Goal: Transaction & Acquisition: Purchase product/service

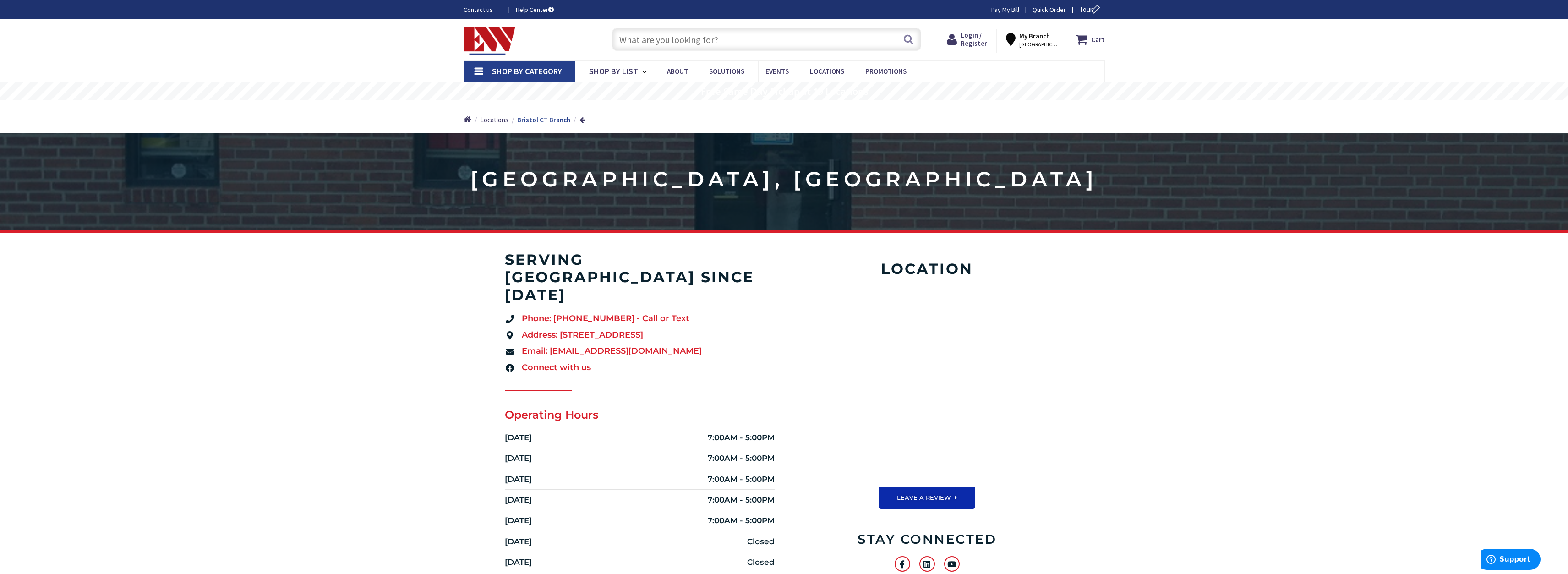
click at [545, 73] on span "Shop By Category" at bounding box center [527, 71] width 70 height 11
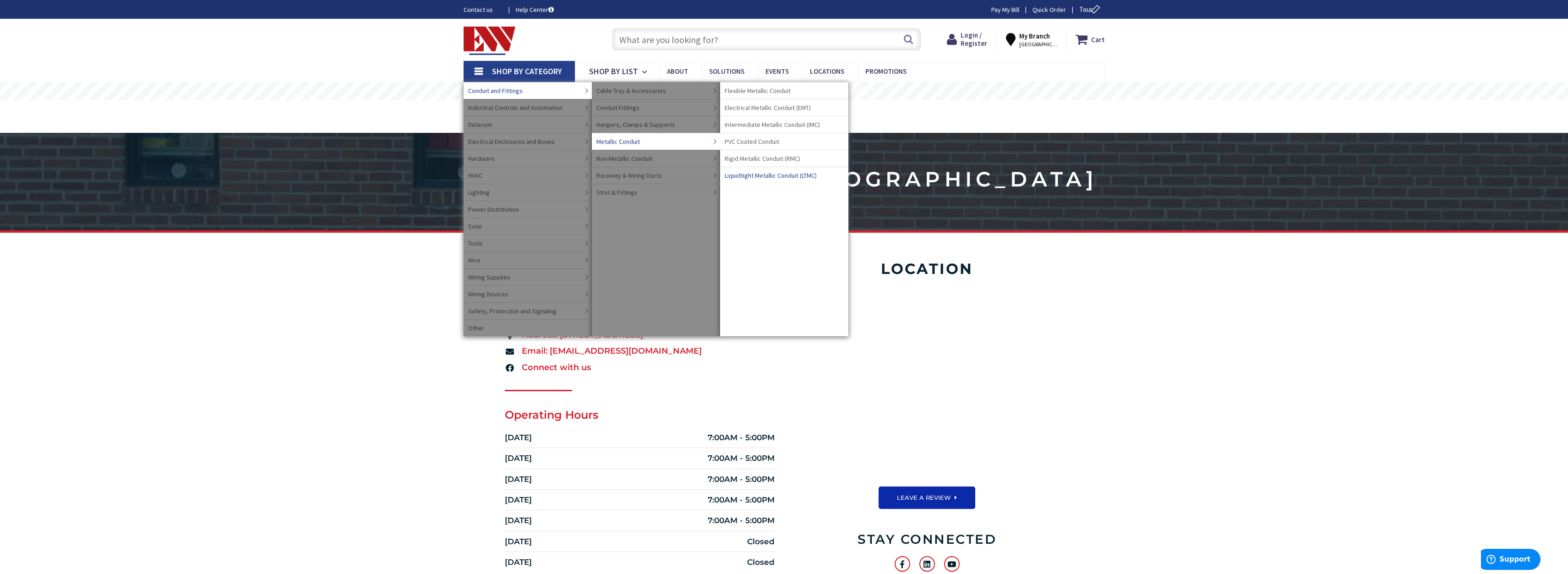
click at [780, 177] on span "Liquidtight Metallic Conduit (LTMC)" at bounding box center [770, 175] width 92 height 9
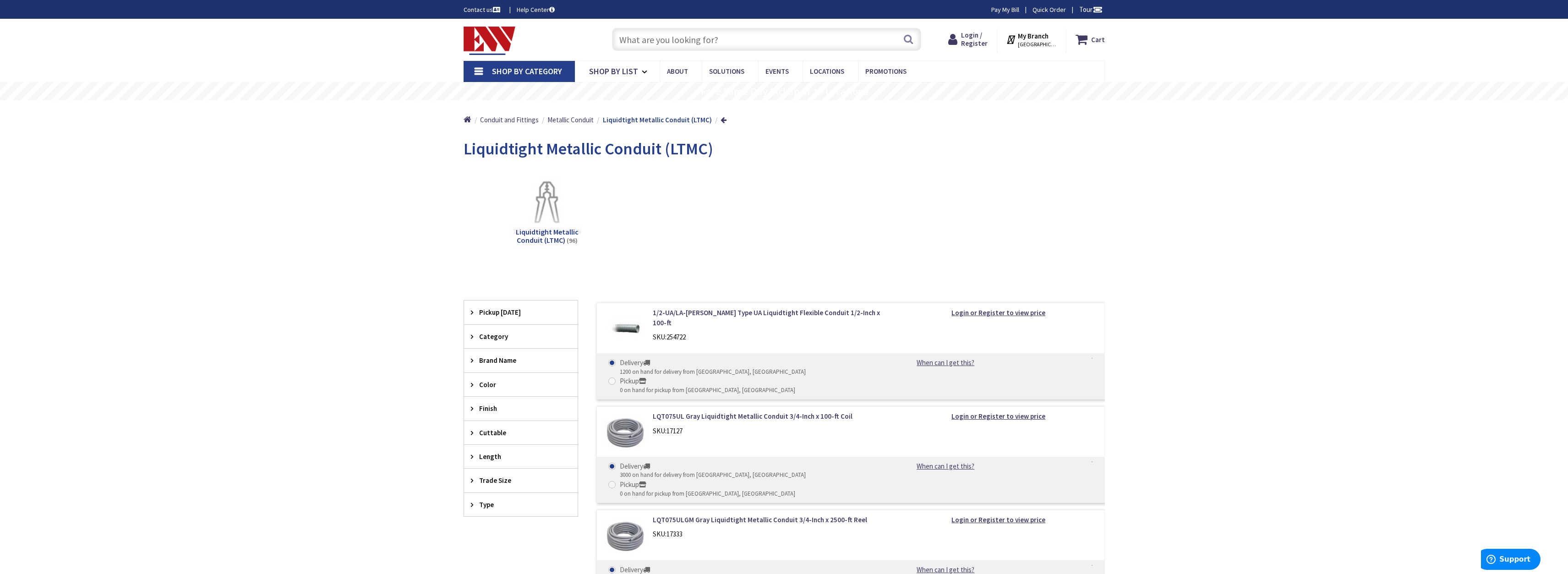
click at [475, 482] on icon at bounding box center [475, 481] width 7 height 7
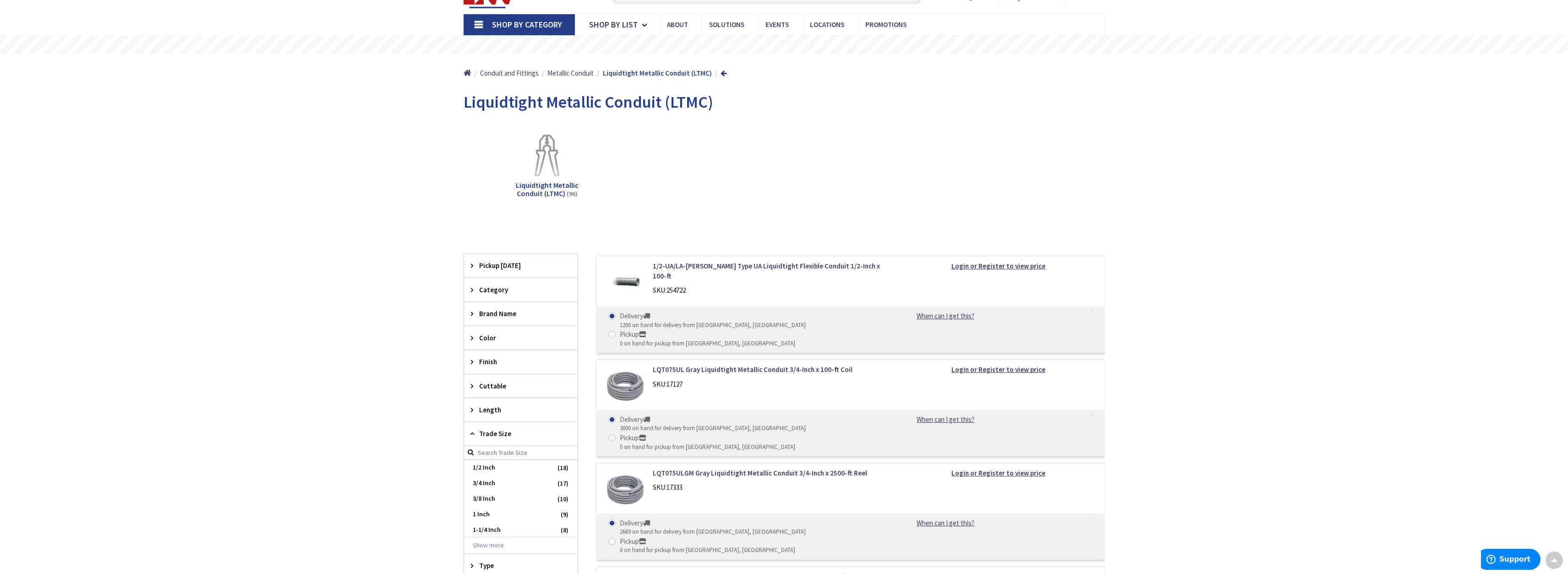
scroll to position [93, 0]
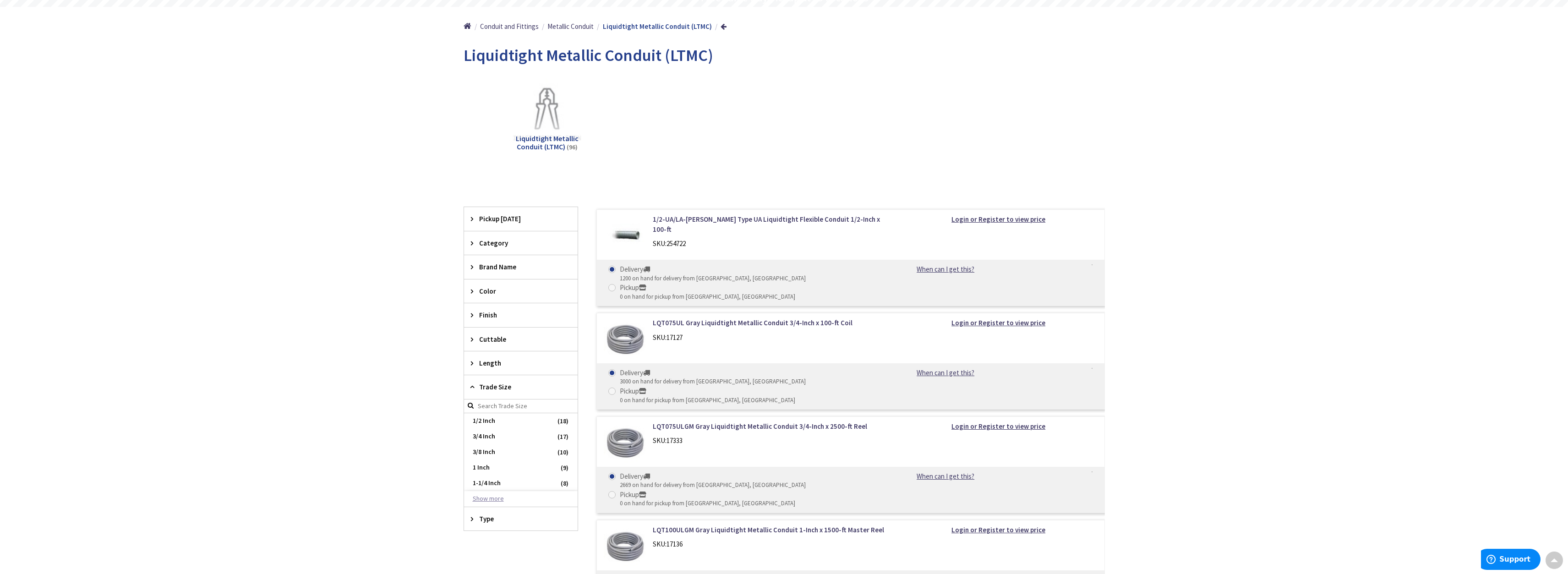
click at [499, 499] on button "Show more" at bounding box center [520, 499] width 114 height 16
click at [481, 501] on span "2 Inch" at bounding box center [520, 499] width 114 height 16
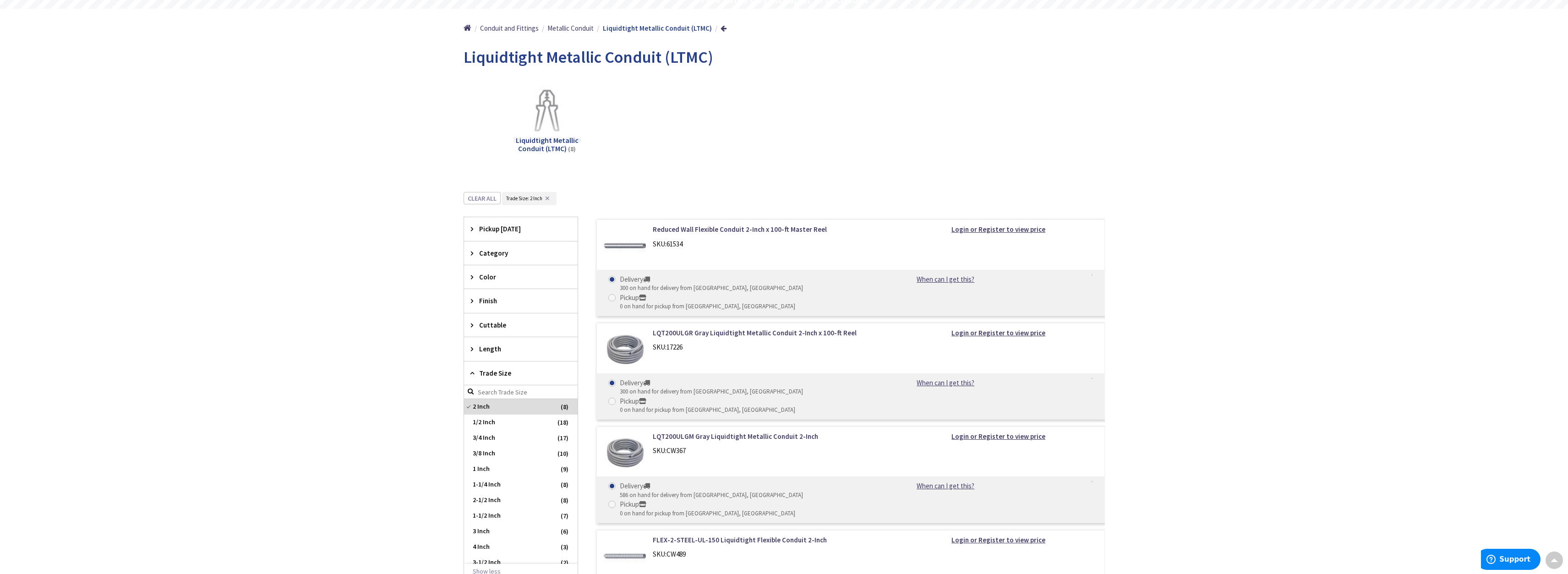
scroll to position [45, 0]
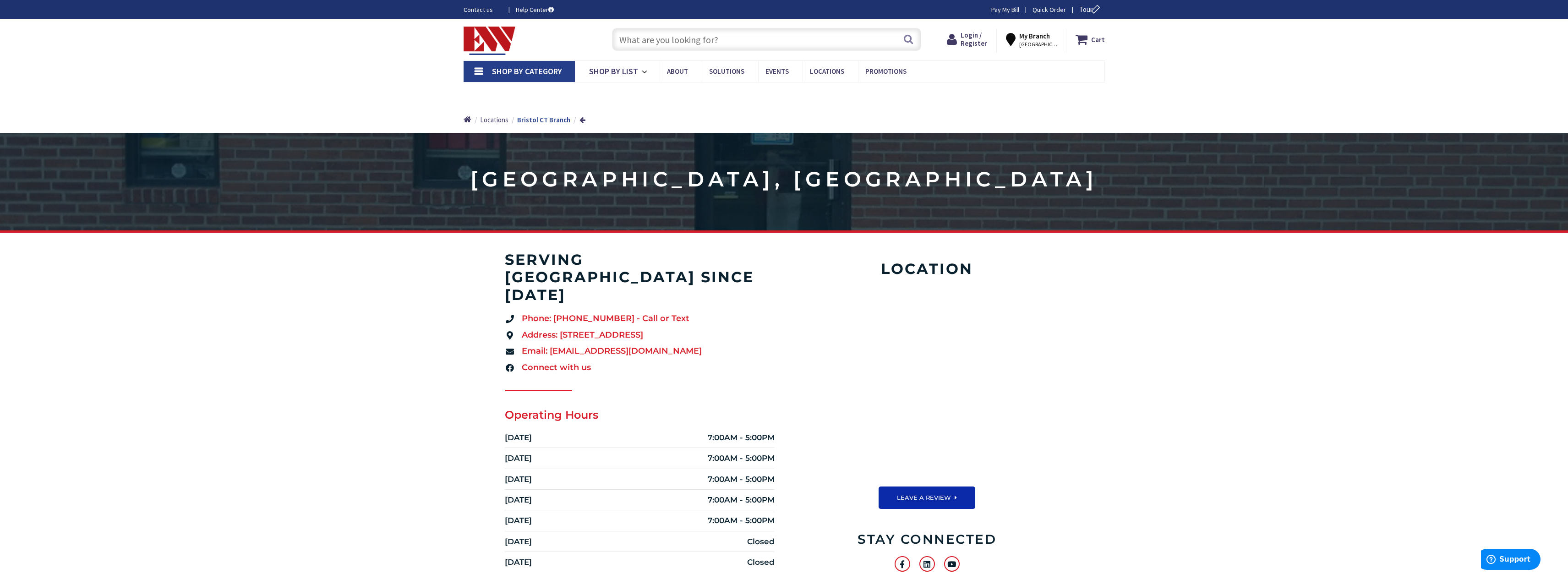
click at [653, 37] on input "text" at bounding box center [766, 39] width 309 height 23
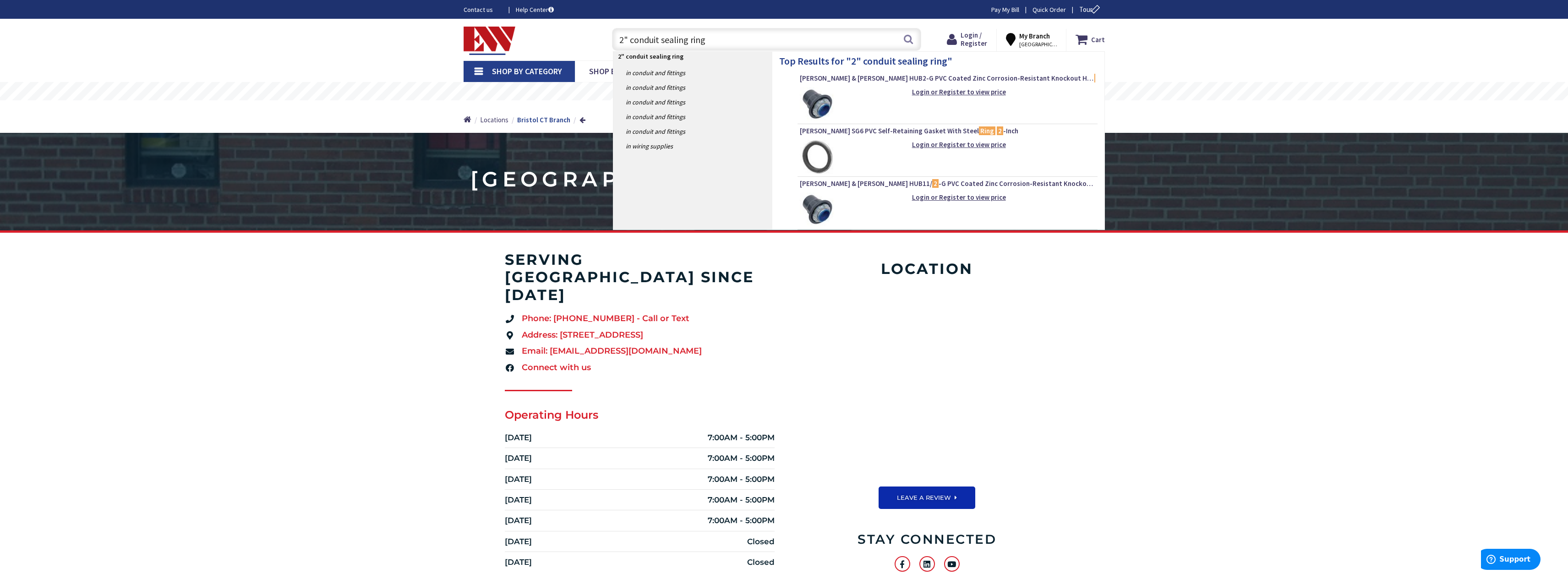
type input "2" conduit sealing ring"
click at [829, 153] on img at bounding box center [816, 157] width 35 height 35
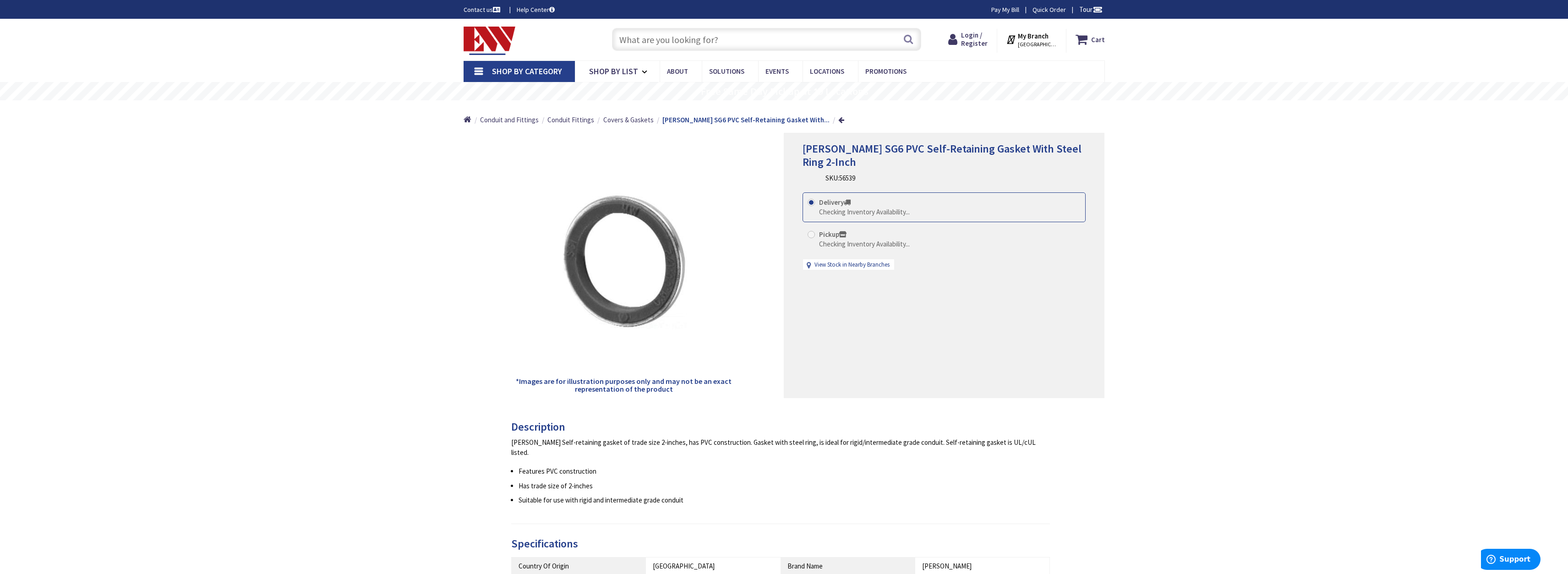
click at [817, 237] on label "Pickup Checking Inventory Availability..." at bounding box center [858, 239] width 102 height 19
click at [816, 237] on input "Pickup Checking Inventory Availability..." at bounding box center [812, 234] width 6 height 6
radio input "true"
click at [1038, 39] on strong "My Branch" at bounding box center [1033, 36] width 30 height 8
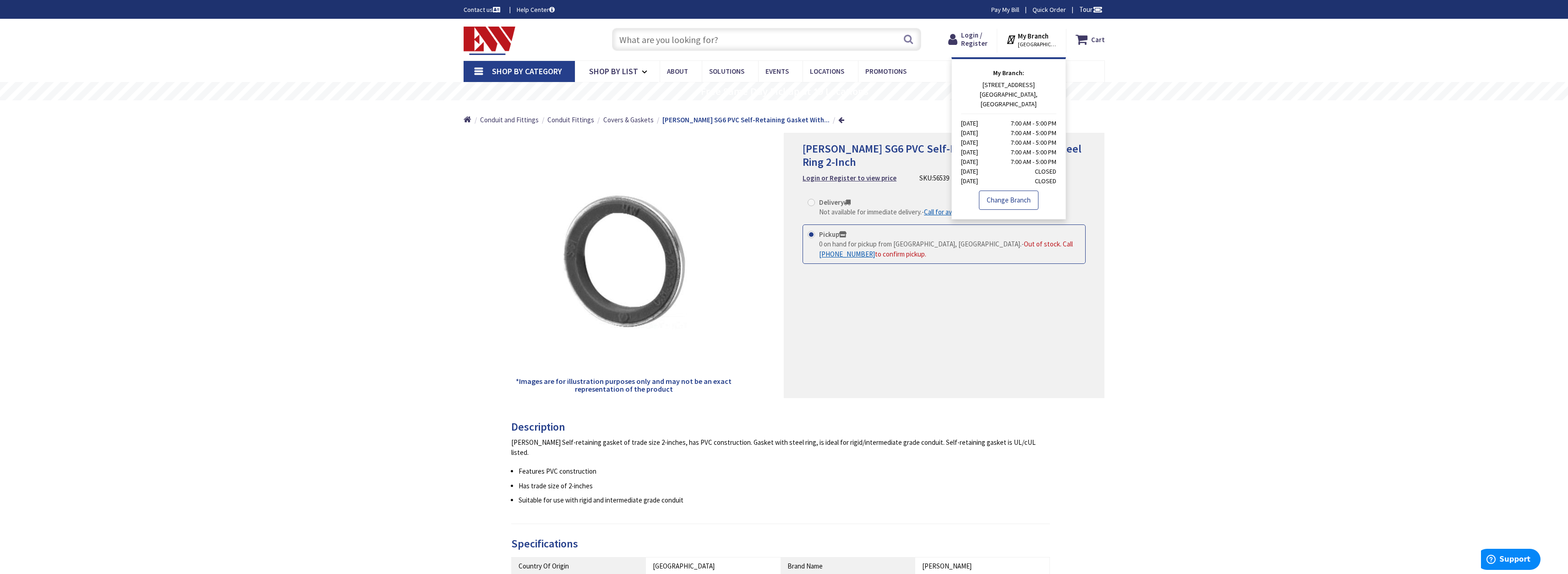
click at [1012, 190] on link "Change Branch" at bounding box center [1008, 199] width 60 height 19
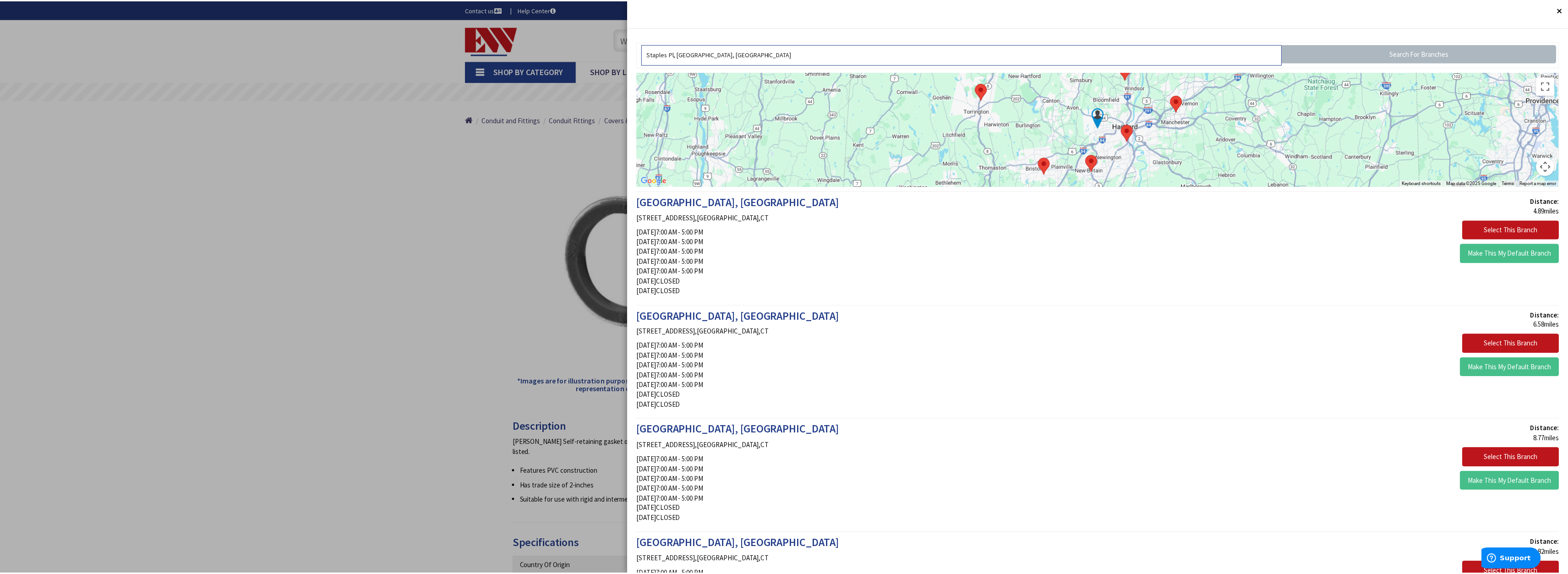
scroll to position [104, 0]
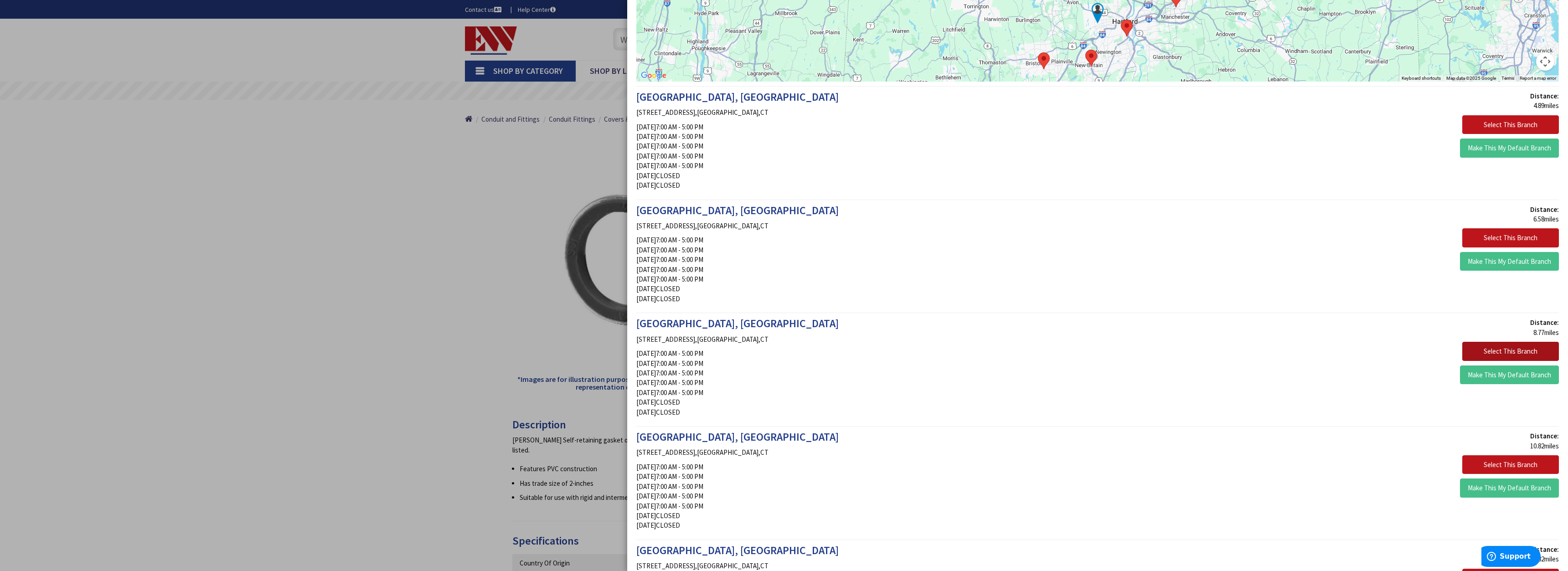
click at [1495, 348] on button "Select This Branch" at bounding box center [1510, 351] width 96 height 19
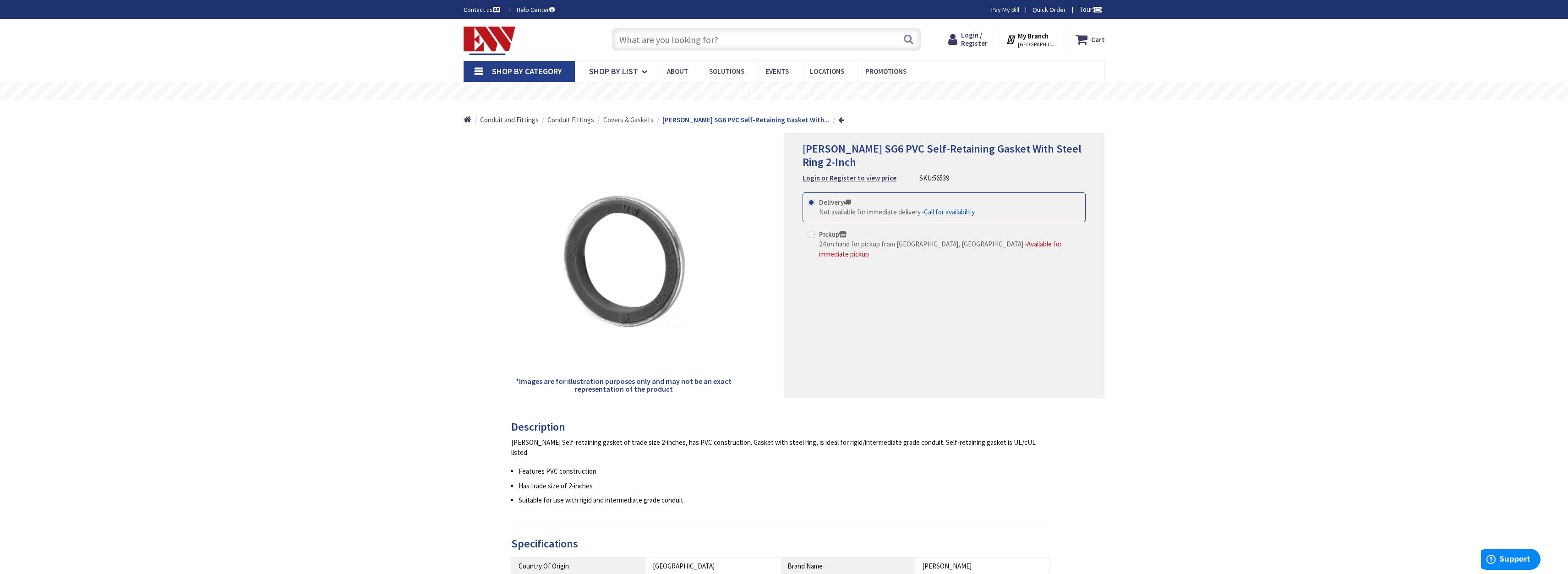
click at [634, 120] on span "Covers & Gaskets" at bounding box center [629, 120] width 50 height 8
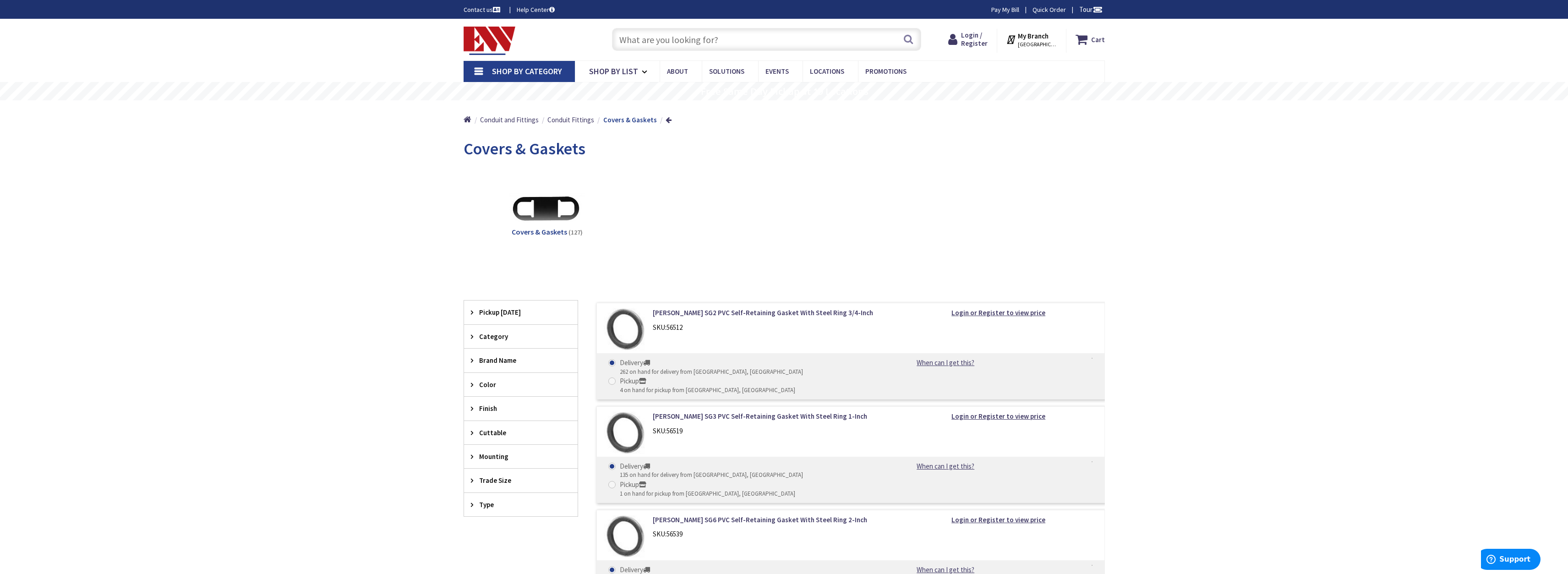
click at [1038, 40] on span "WINDSOR, CT" at bounding box center [1037, 44] width 39 height 8
click at [1008, 190] on link "Change Branch" at bounding box center [1008, 199] width 60 height 19
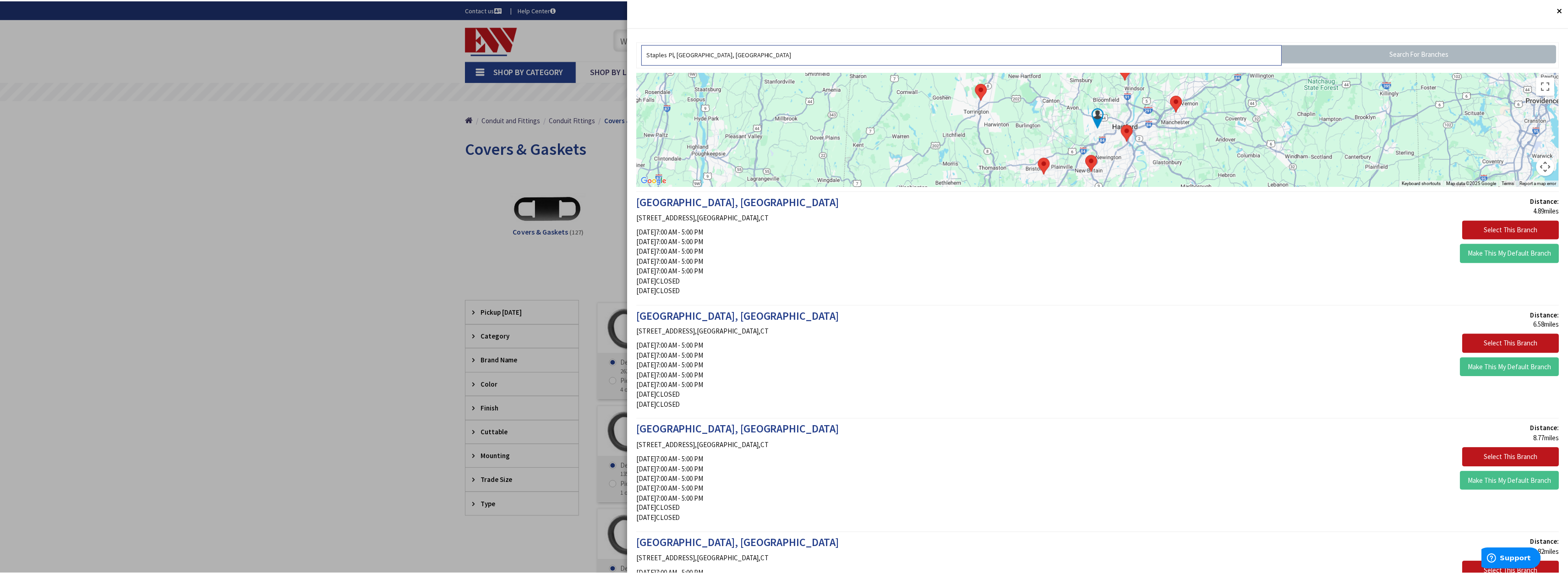
scroll to position [52, 0]
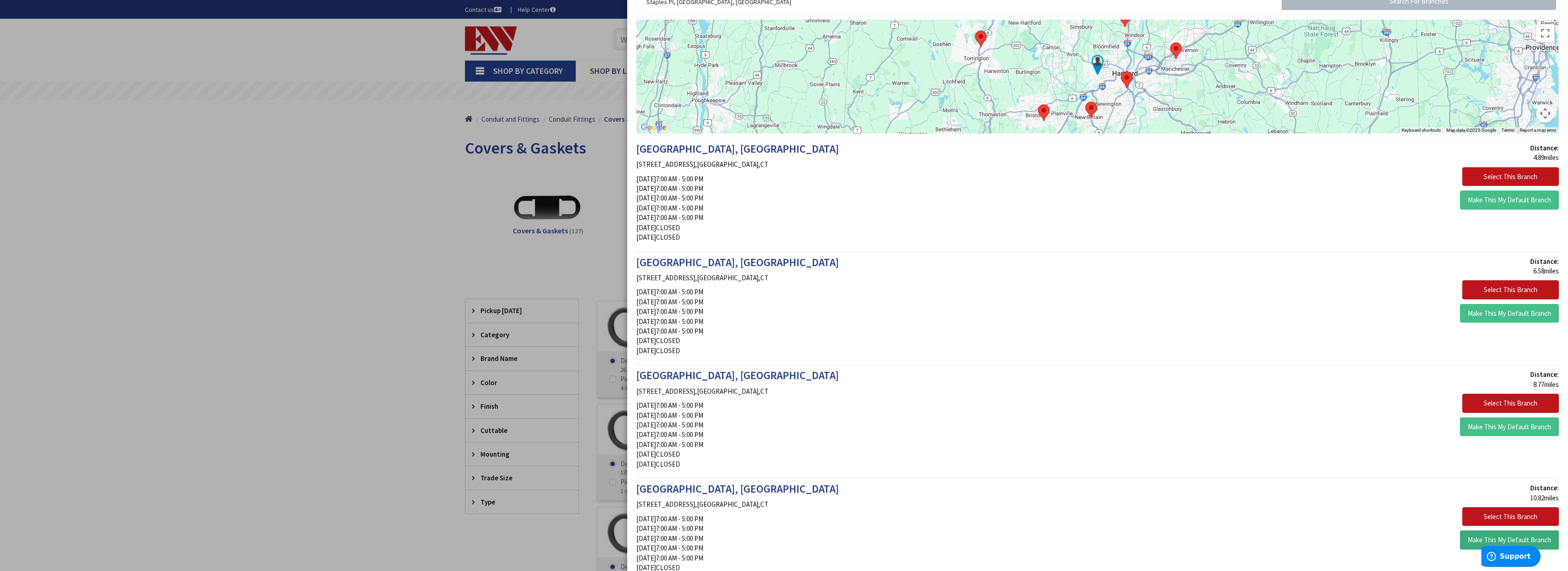
click at [1475, 541] on button "Make This My Default Branch" at bounding box center [1509, 540] width 99 height 19
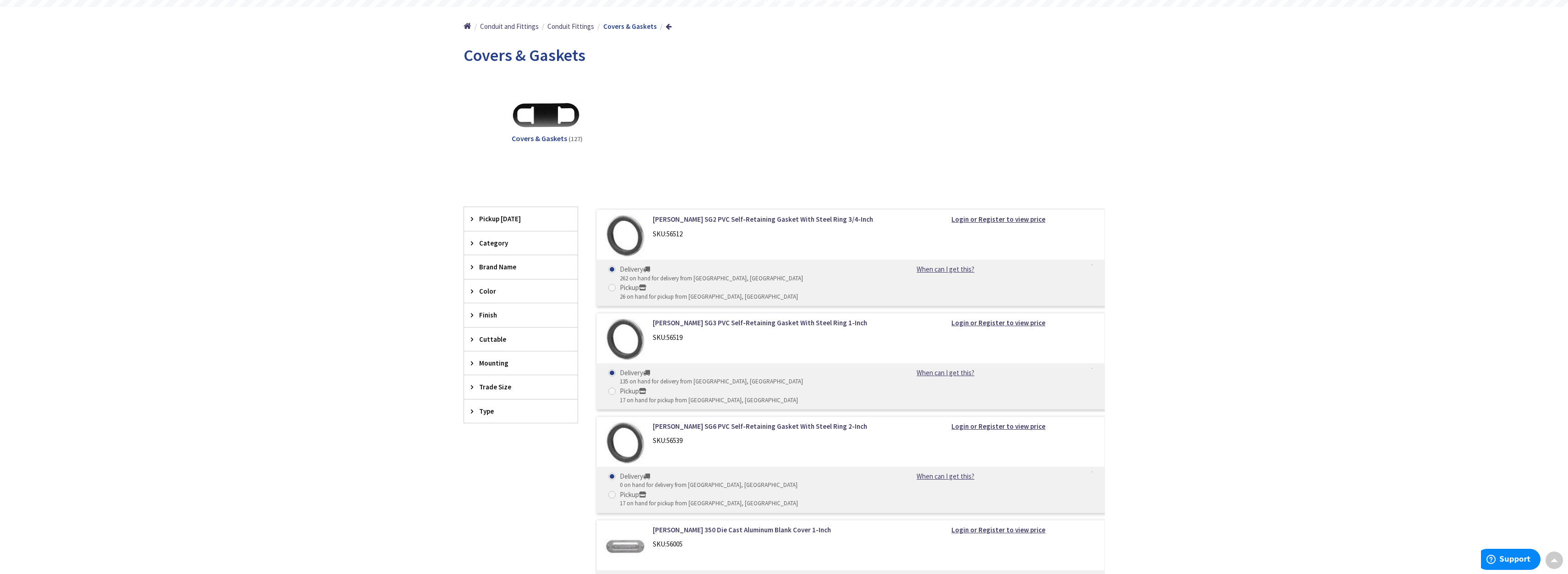
scroll to position [141, 0]
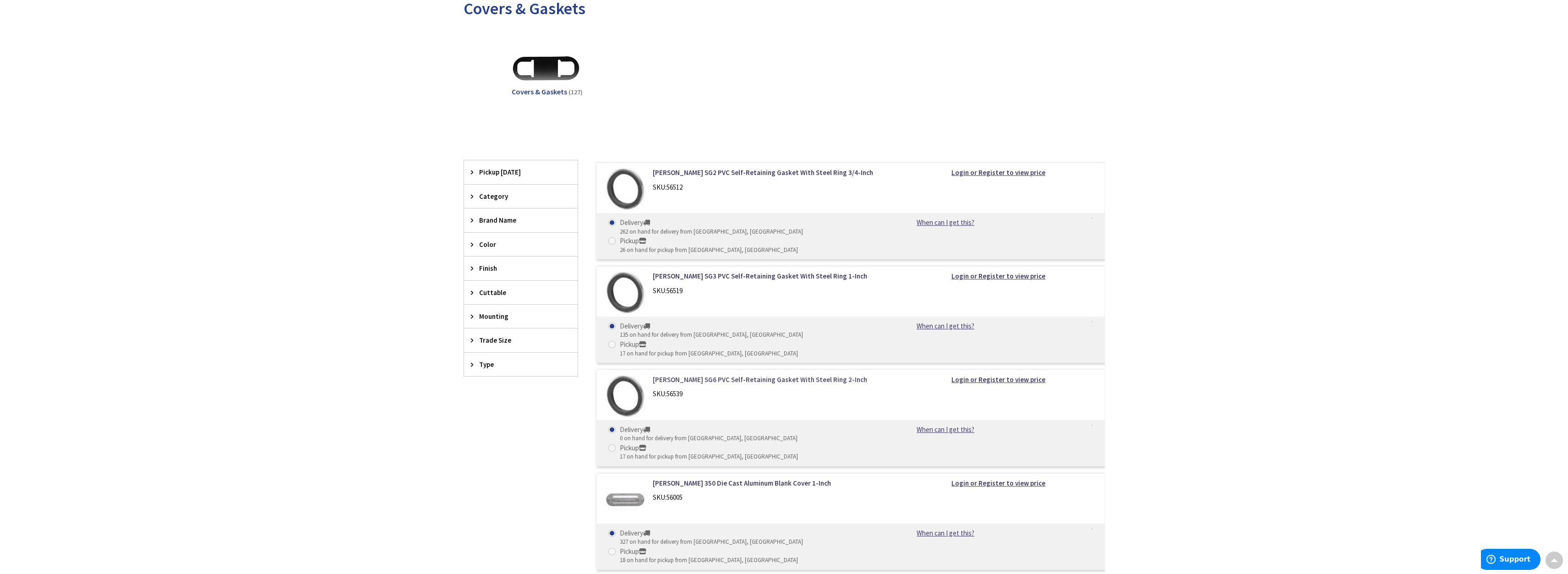
click at [715, 375] on link "Crouse-Hinds SG6 PVC Self-Retaining Gasket With Steel Ring 2-Inch" at bounding box center [769, 379] width 233 height 9
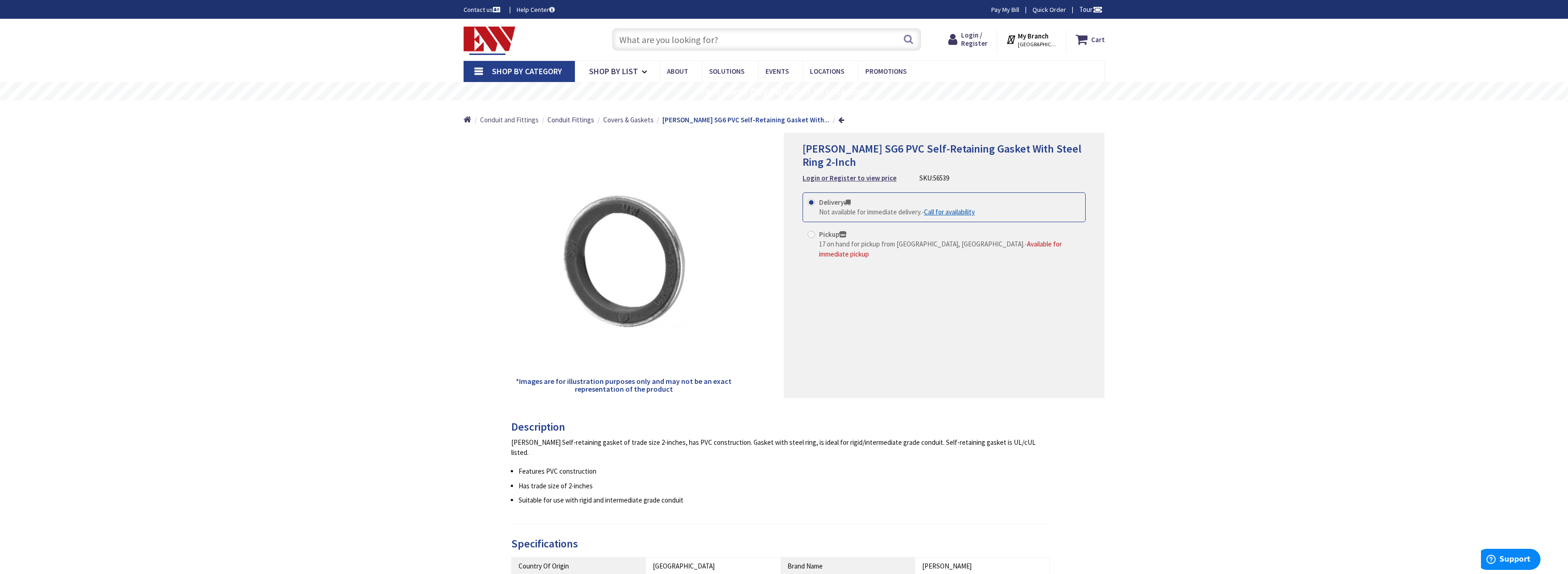
click at [518, 122] on span "Conduit and Fittings" at bounding box center [509, 120] width 59 height 8
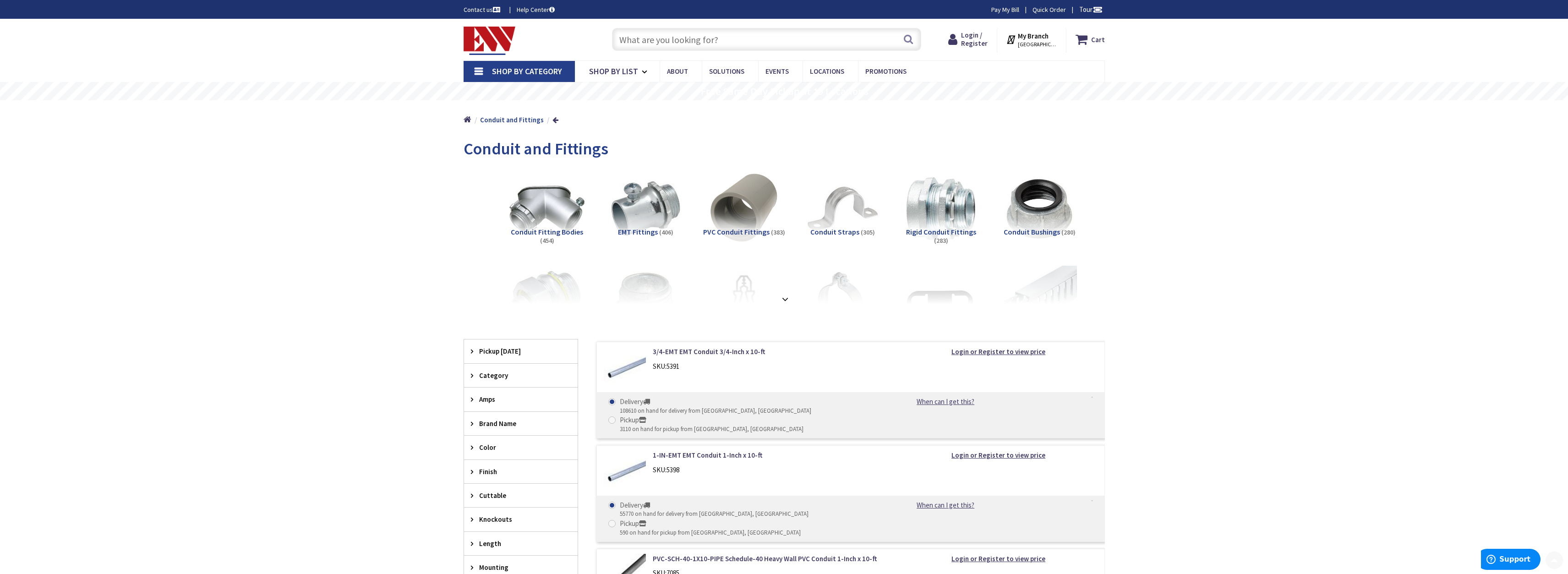
scroll to position [141, 0]
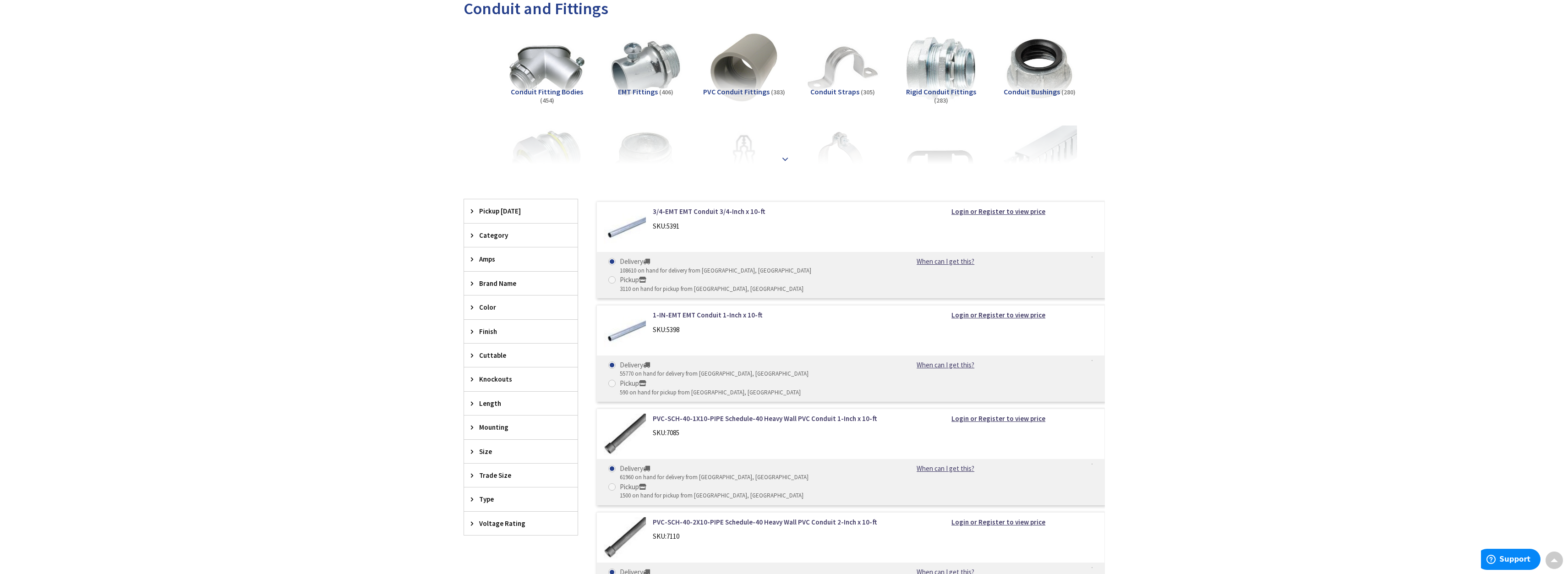
click at [784, 162] on strong at bounding box center [784, 159] width 11 height 10
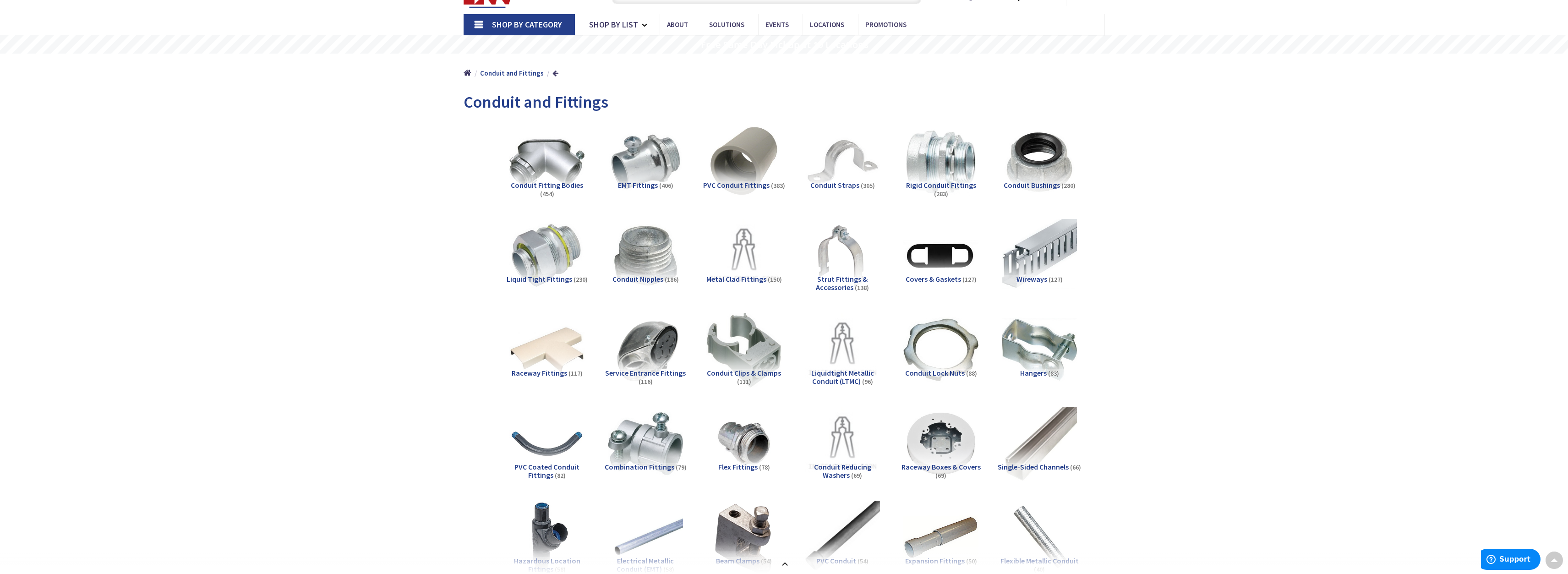
scroll to position [0, 0]
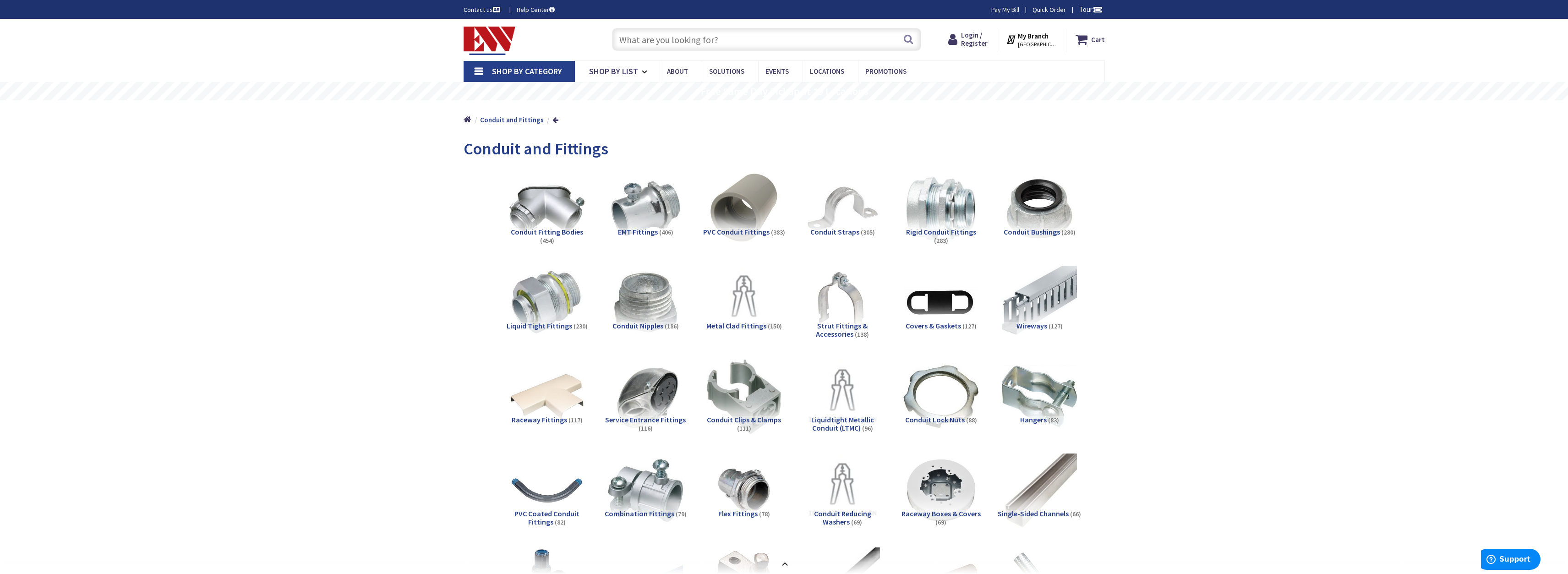
click at [525, 69] on span "Shop By Category" at bounding box center [527, 71] width 70 height 11
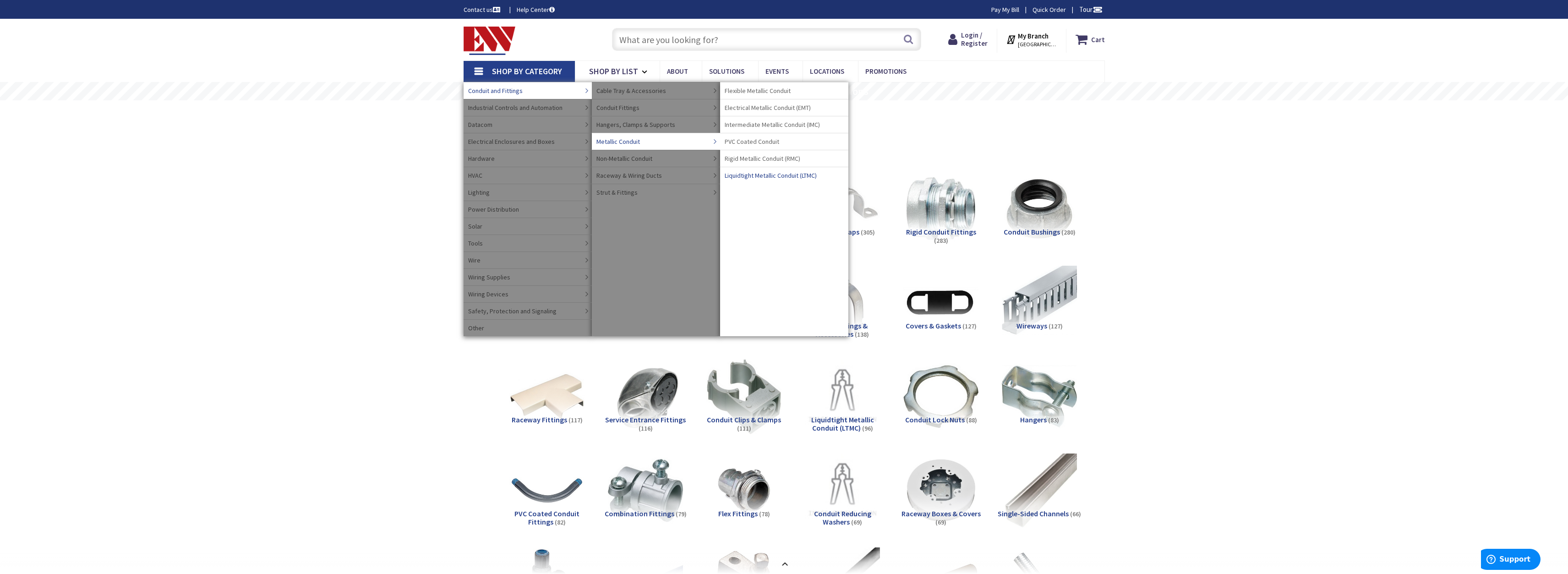
click at [753, 176] on span "Liquidtight Metallic Conduit (LTMC)" at bounding box center [770, 175] width 92 height 9
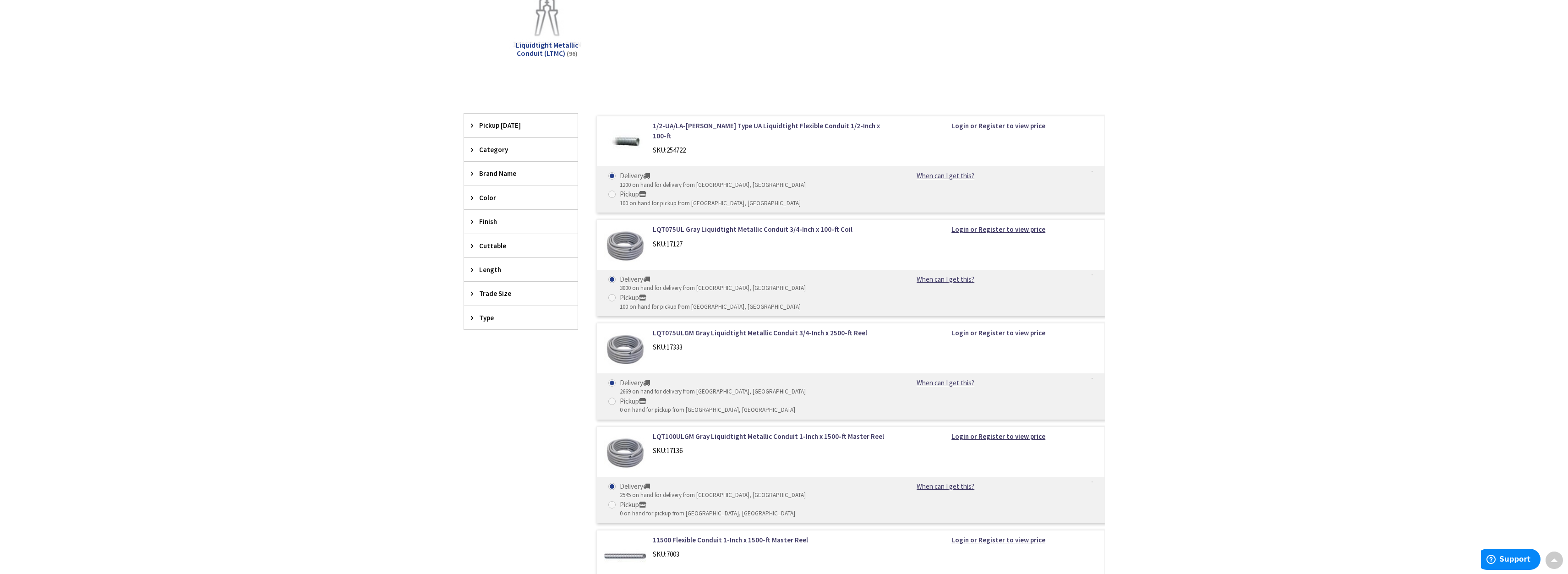
scroll to position [234, 0]
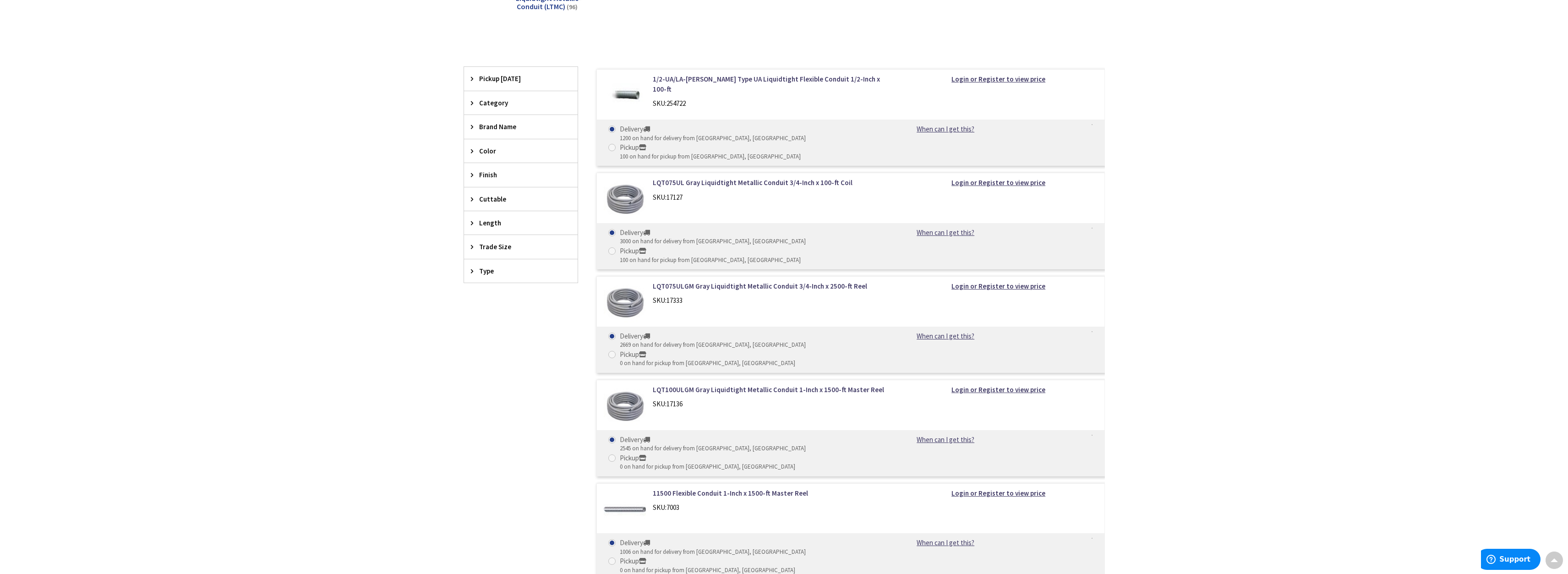
click at [485, 246] on span "Trade Size" at bounding box center [516, 246] width 75 height 9
click at [492, 357] on button "Show more" at bounding box center [520, 359] width 114 height 16
click at [488, 359] on span "2 Inch" at bounding box center [520, 359] width 114 height 16
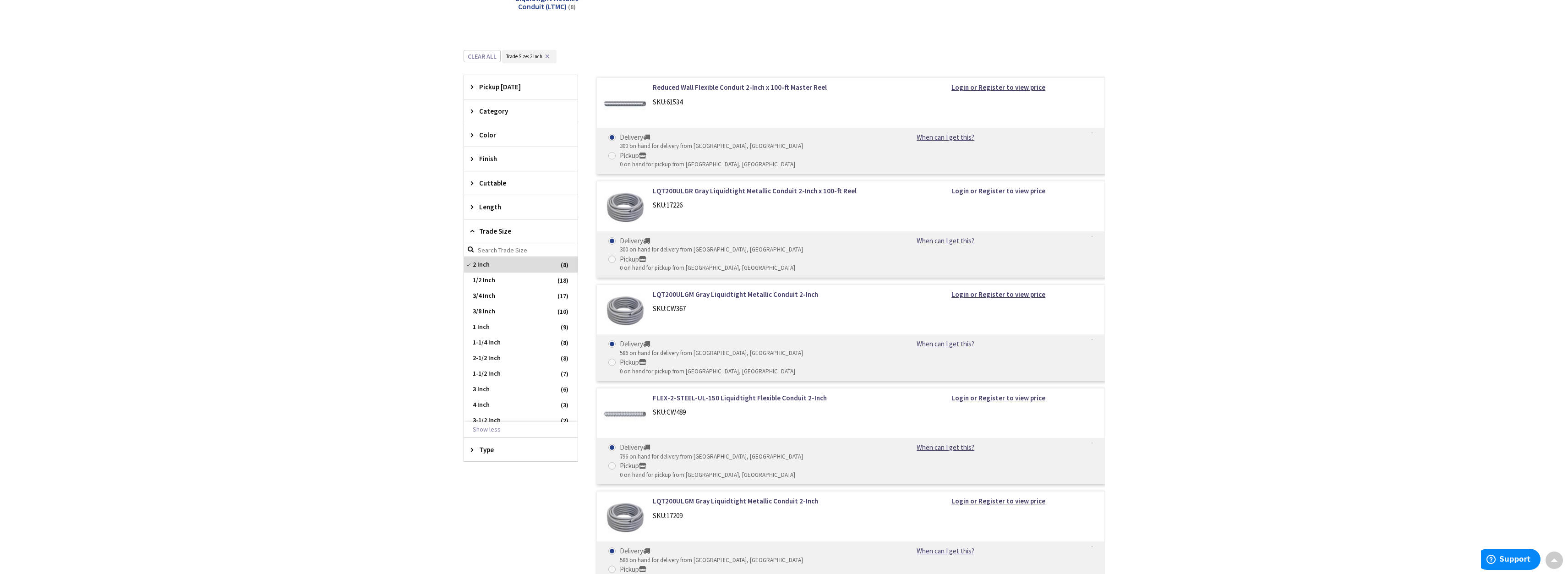
click at [489, 206] on span "Length" at bounding box center [516, 206] width 75 height 9
click at [500, 290] on span "Trade Size" at bounding box center [516, 291] width 75 height 9
click at [492, 291] on span "Trade Size" at bounding box center [516, 291] width 75 height 9
